Goal: Ask a question

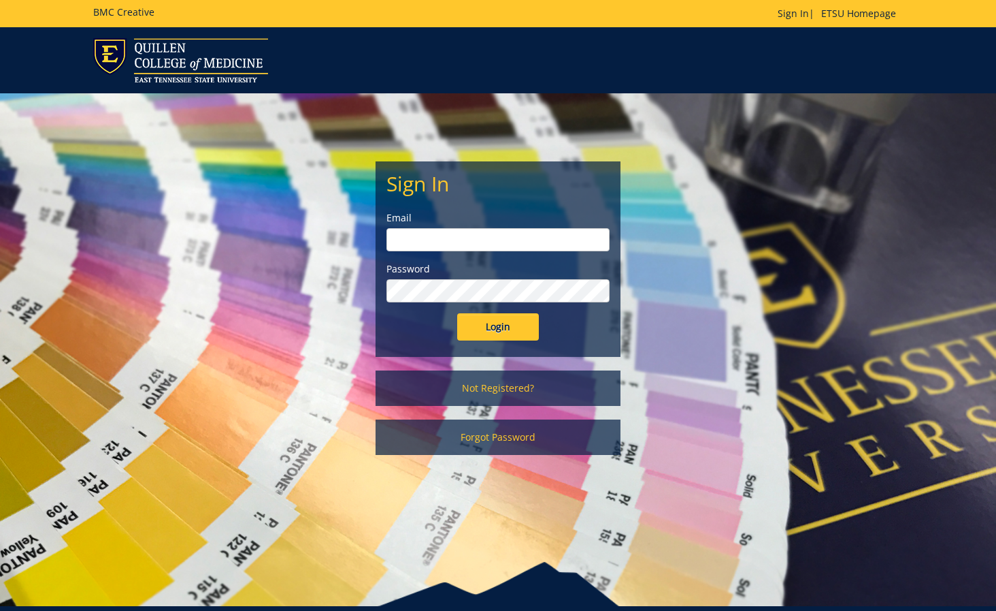
click at [513, 244] on input "email" at bounding box center [498, 239] width 223 height 23
type input "[EMAIL_ADDRESS][DOMAIN_NAME]"
click at [503, 322] on input "Login" at bounding box center [498, 326] width 82 height 27
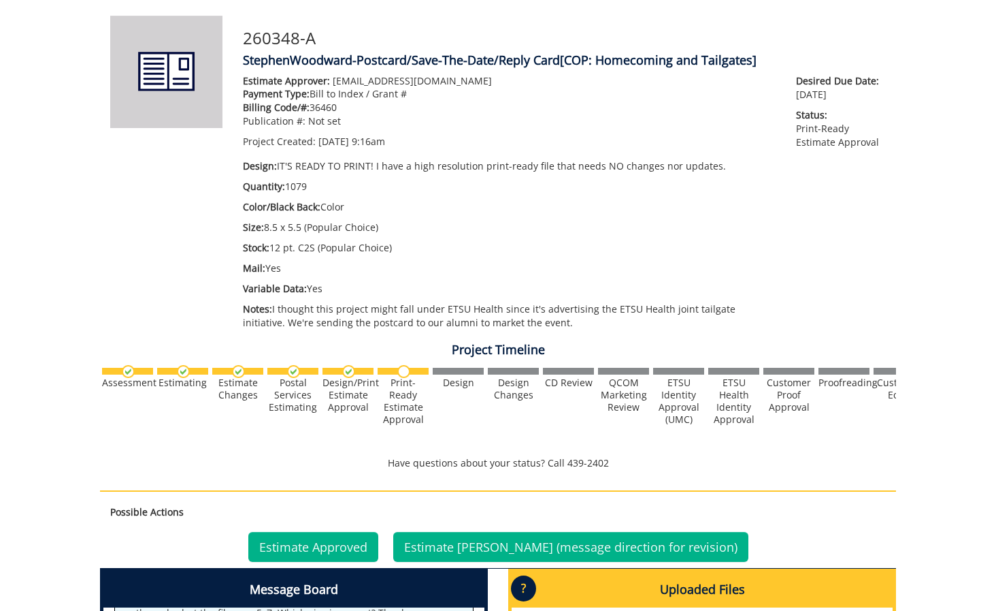
scroll to position [532, 0]
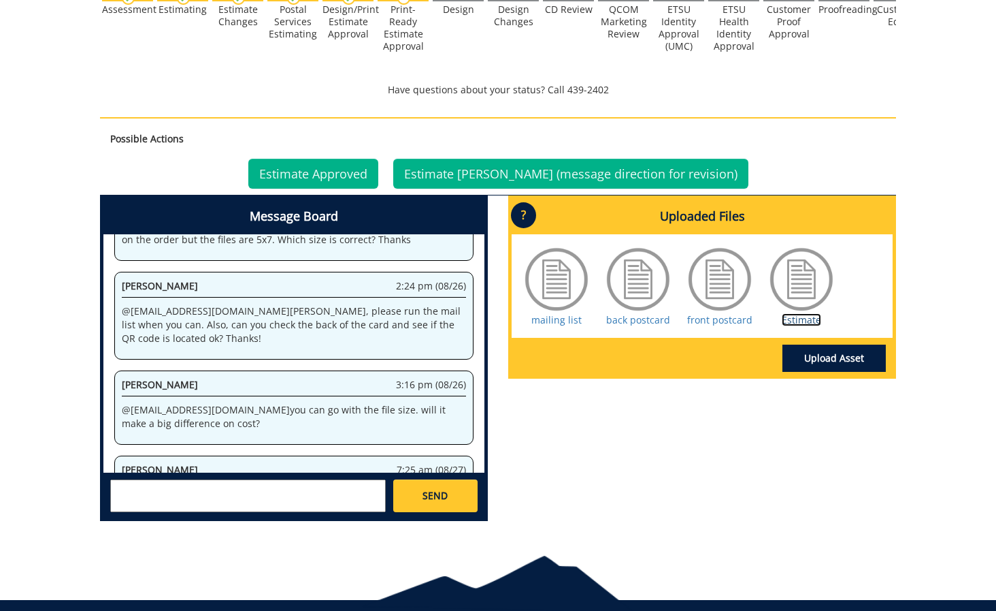
click at [796, 316] on link "Estimate" at bounding box center [801, 319] width 39 height 13
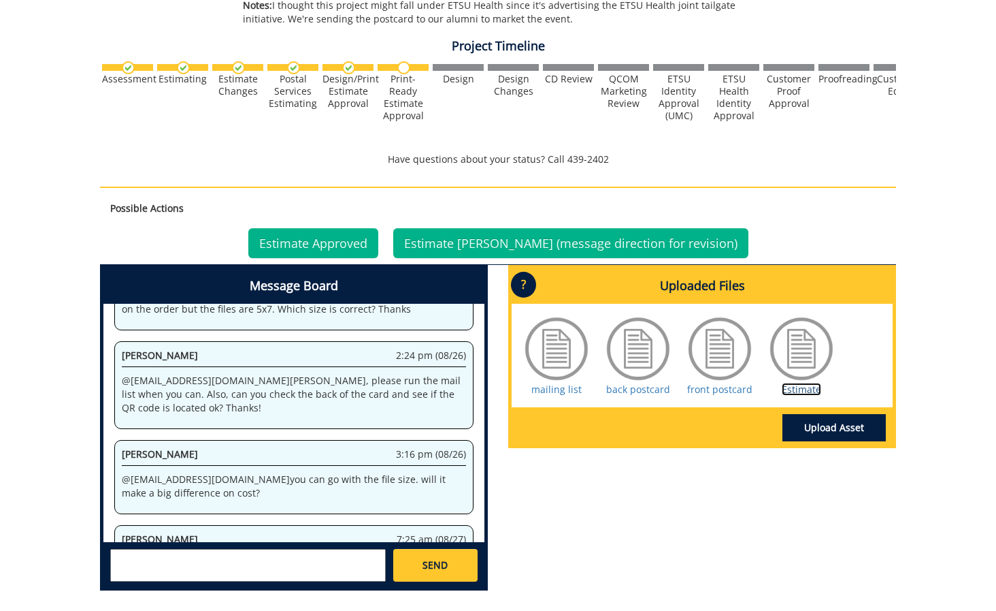
scroll to position [584, 0]
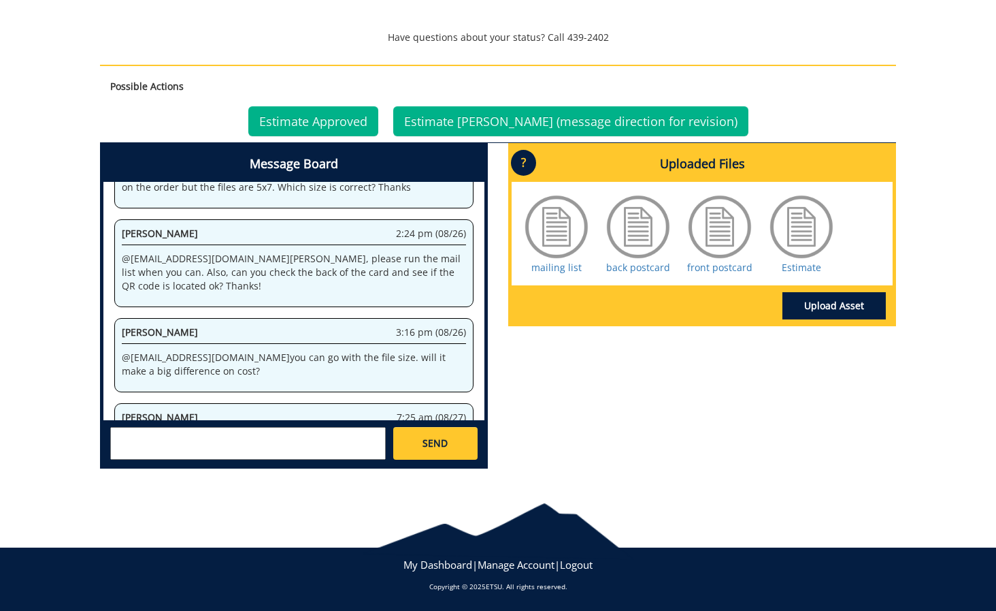
click at [338, 442] on textarea at bounding box center [248, 443] width 276 height 33
click at [345, 450] on textarea "@[EMAIL_ADDRESS][DOMAIN_NAME] @[EMAIL_ADDRESS][DOMAIN_NAME]" at bounding box center [248, 443] width 276 height 33
click at [219, 450] on textarea "@[EMAIL_ADDRESS][DOMAIN_NAME] @[EMAIL_ADDRESS][DOMAIN_NAME] Re: my question in …" at bounding box center [248, 443] width 276 height 33
click at [229, 449] on textarea "@[EMAIL_ADDRESS][DOMAIN_NAME] @[EMAIL_ADDRESS][DOMAIN_NAME] Re: my question in …" at bounding box center [248, 443] width 276 height 33
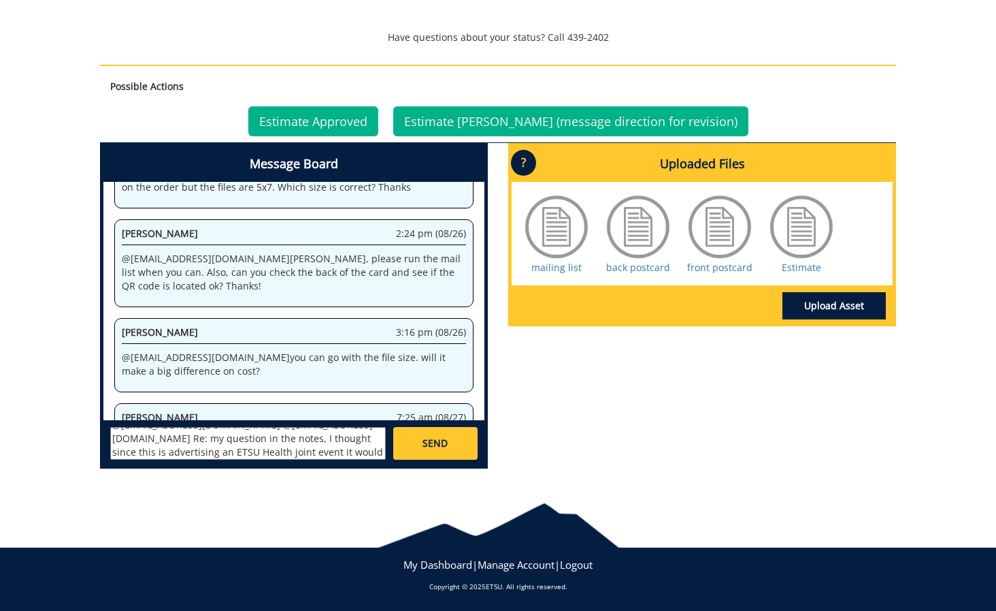
click at [229, 449] on textarea "@[EMAIL_ADDRESS][DOMAIN_NAME] @[EMAIL_ADDRESS][DOMAIN_NAME] Re: my question in …" at bounding box center [248, 443] width 276 height 33
click at [340, 454] on textarea "@[EMAIL_ADDRESS][DOMAIN_NAME] @[EMAIL_ADDRESS][DOMAIN_NAME] Re: my question in …" at bounding box center [248, 443] width 276 height 33
type textarea "@[EMAIL_ADDRESS][DOMAIN_NAME] @[EMAIL_ADDRESS][DOMAIN_NAME] Re: my question in …"
click at [443, 433] on link "SEND" at bounding box center [435, 443] width 84 height 33
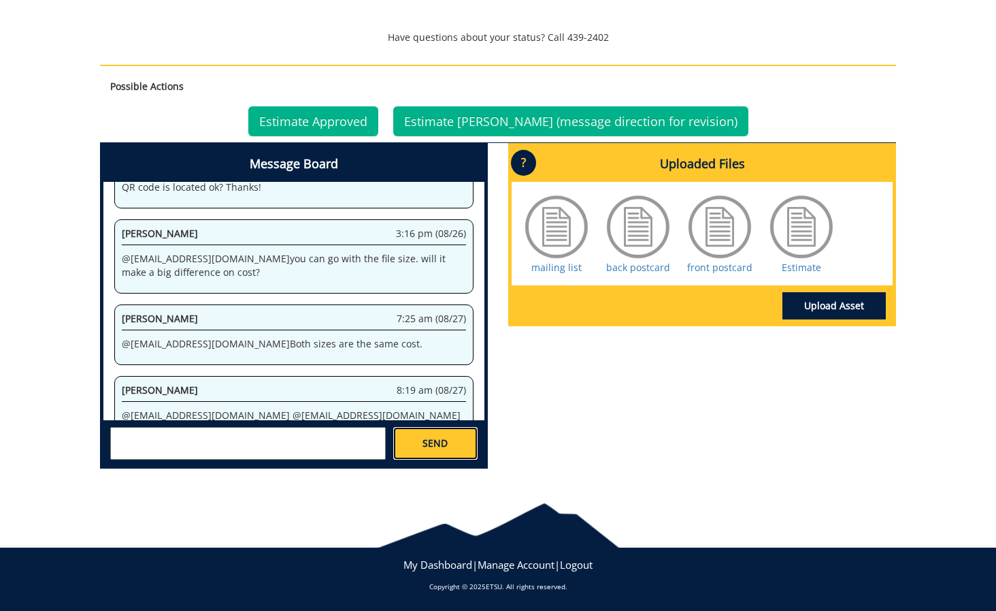
scroll to position [4367, 0]
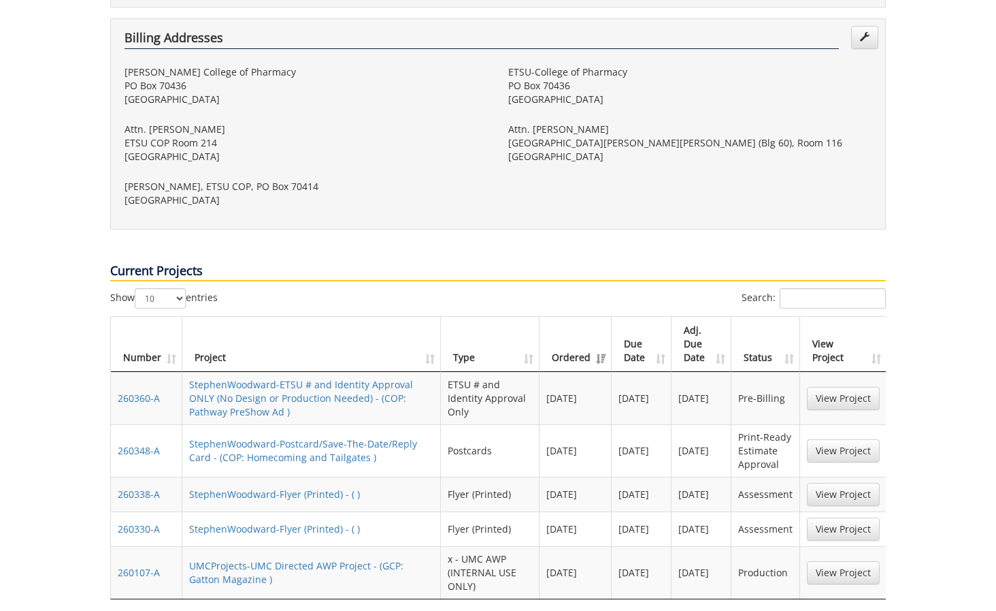
scroll to position [581, 0]
